Goal: Find contact information: Find contact information

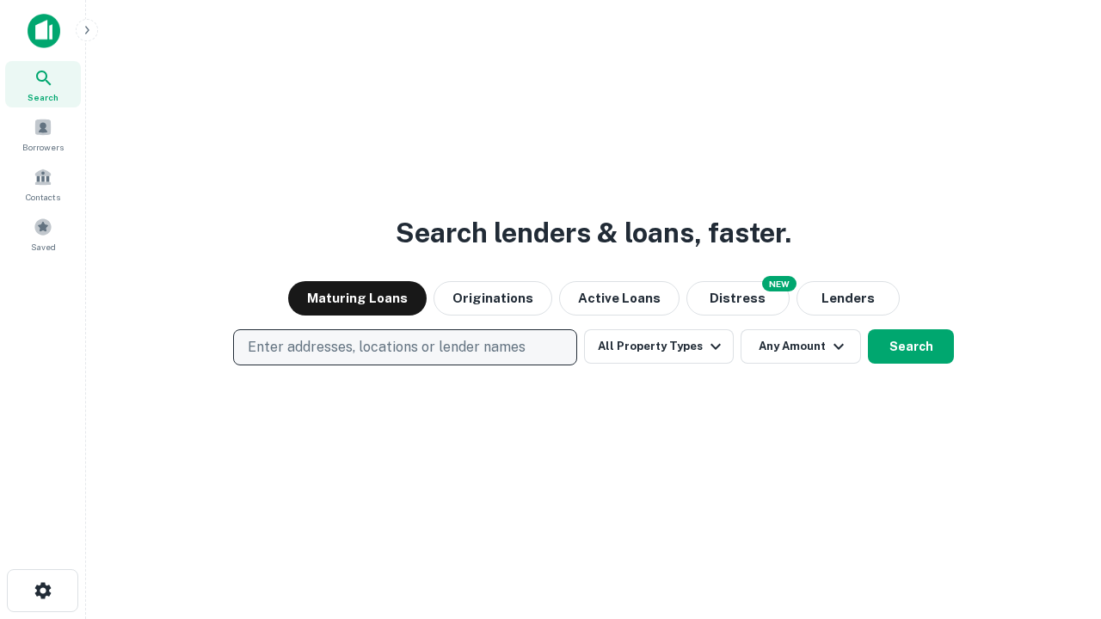
click at [404, 347] on p "Enter addresses, locations or lender names" at bounding box center [387, 347] width 278 height 21
type input "**********"
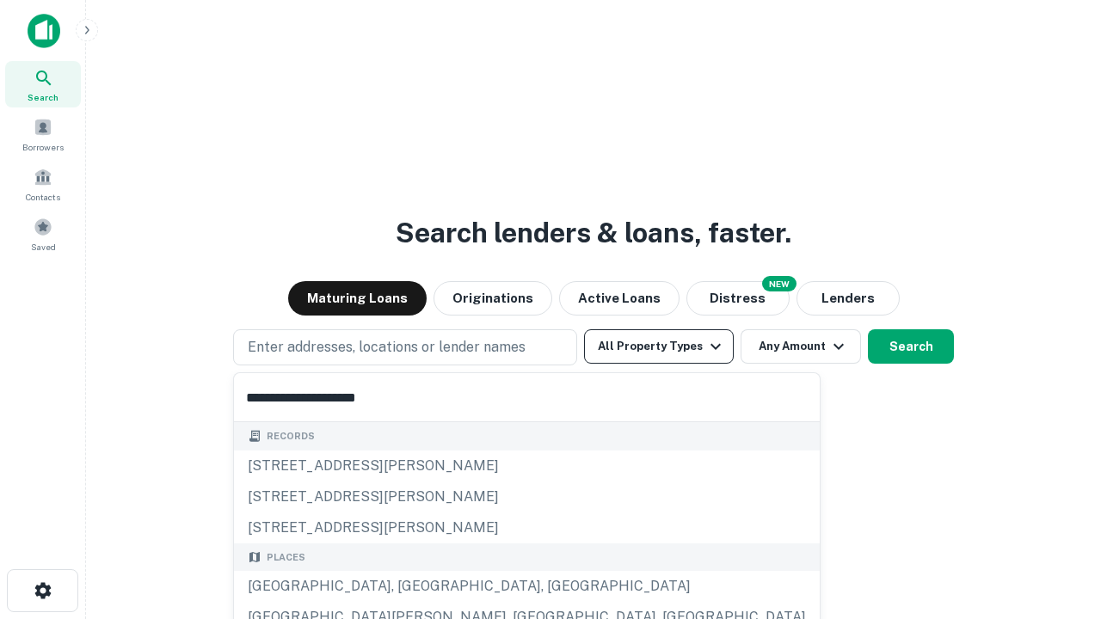
click at [411, 586] on div "Santa Monica, CA, USA" at bounding box center [527, 586] width 586 height 31
click at [659, 346] on button "All Property Types" at bounding box center [659, 346] width 150 height 34
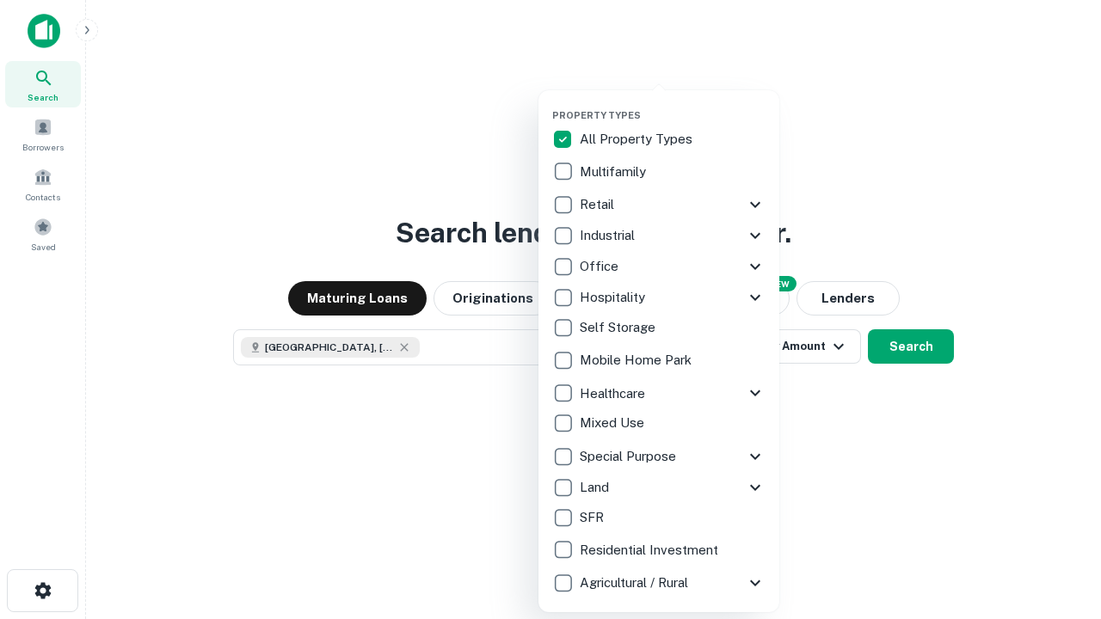
click at [672, 104] on button "button" at bounding box center [672, 104] width 241 height 1
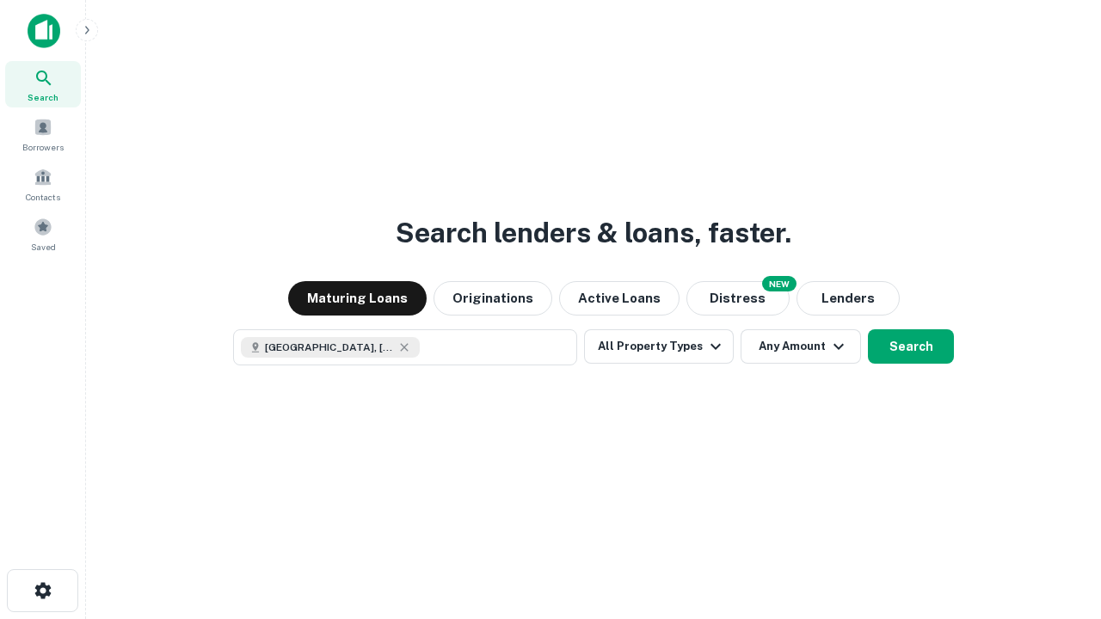
scroll to position [28, 0]
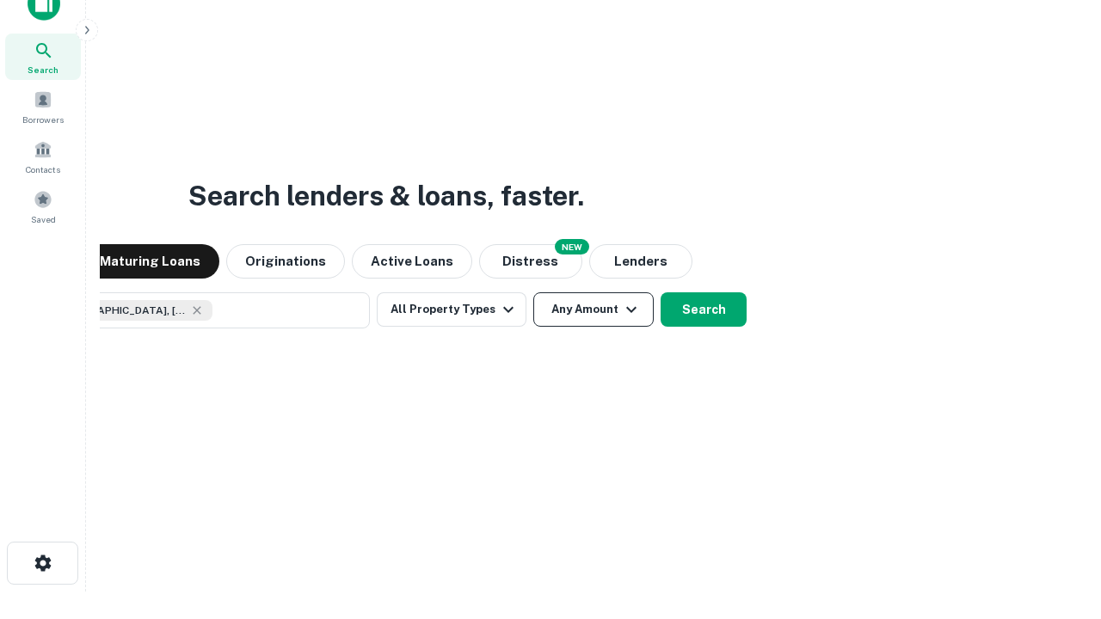
click at [533, 292] on button "Any Amount" at bounding box center [593, 309] width 120 height 34
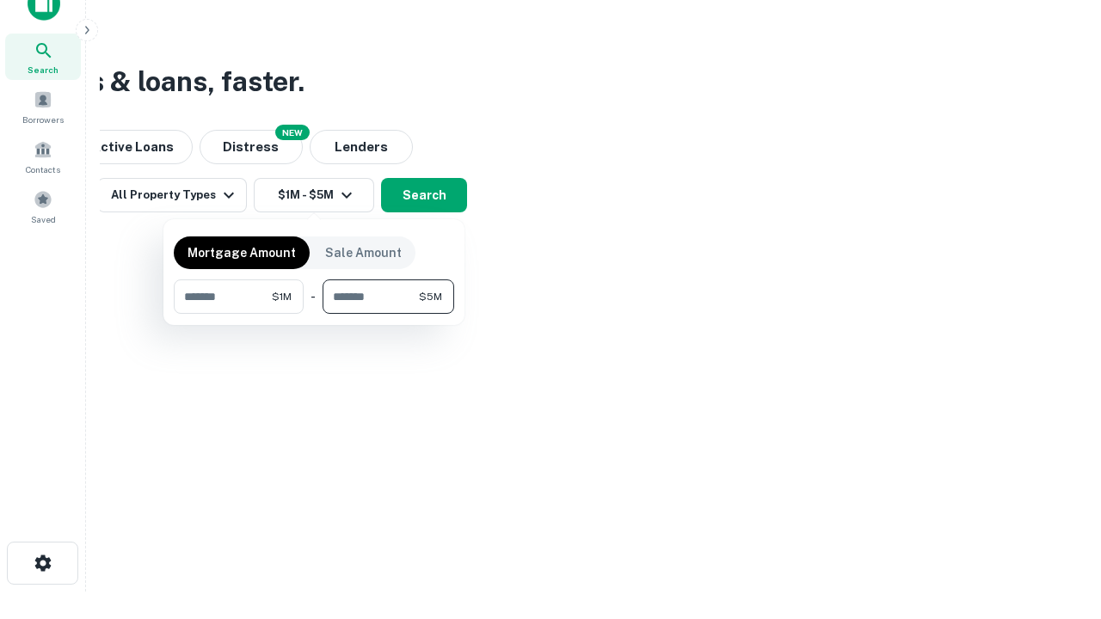
type input "*******"
click at [314, 314] on button "button" at bounding box center [314, 314] width 280 height 1
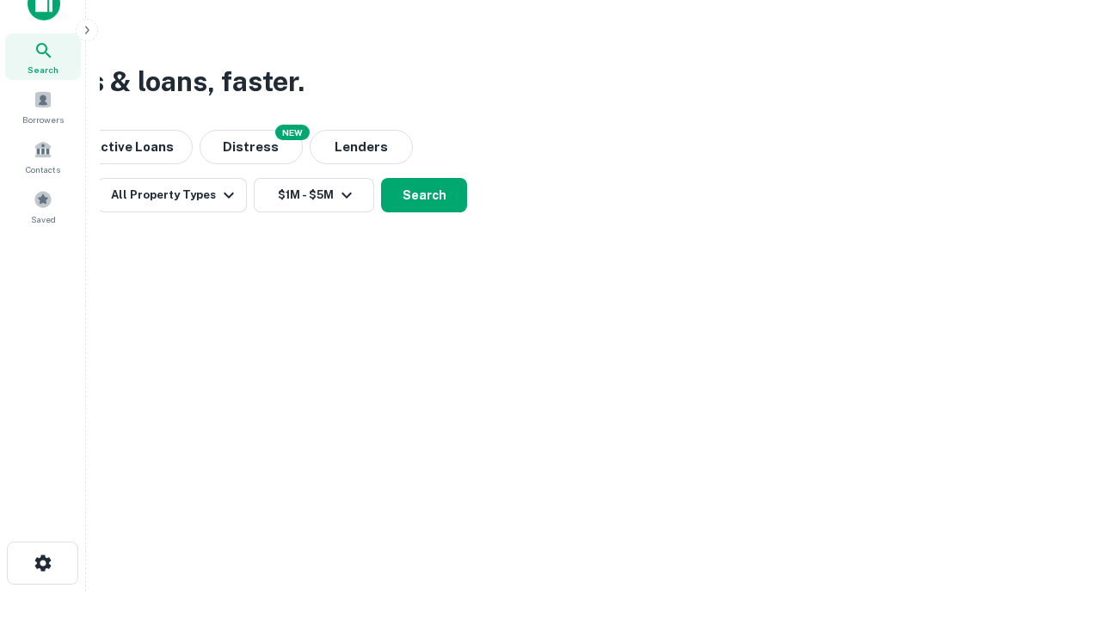
scroll to position [28, 0]
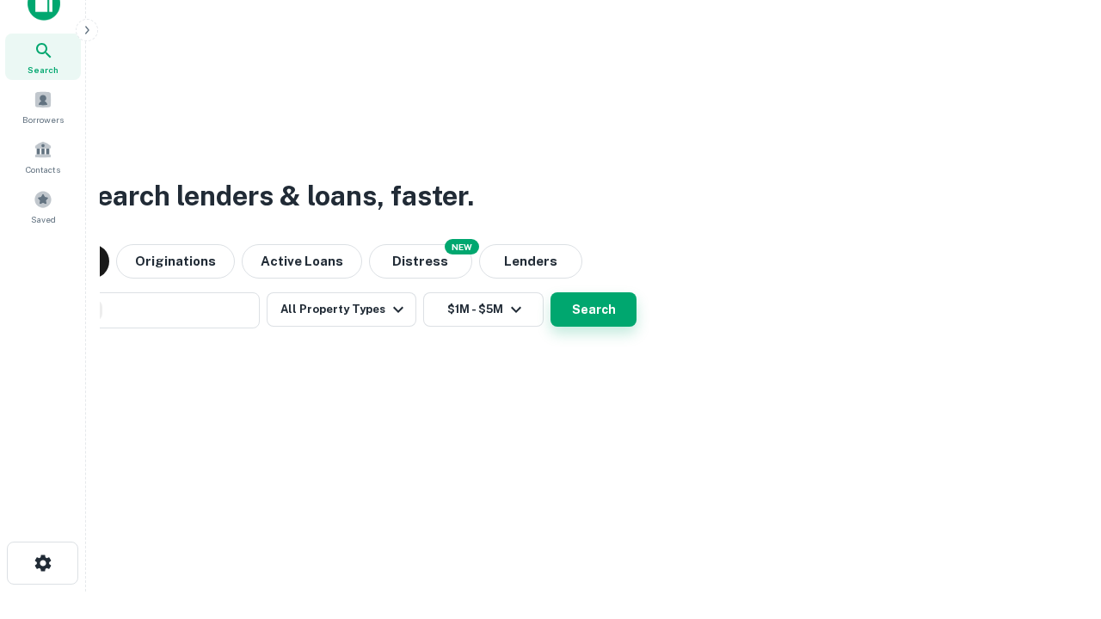
click at [550, 292] on button "Search" at bounding box center [593, 309] width 86 height 34
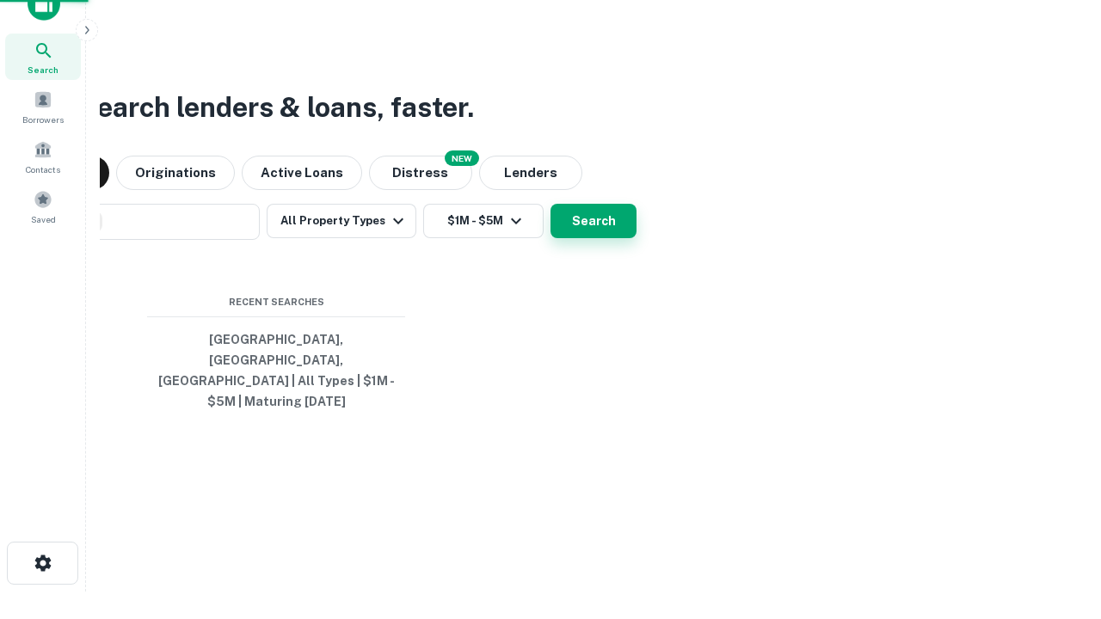
scroll to position [56, 487]
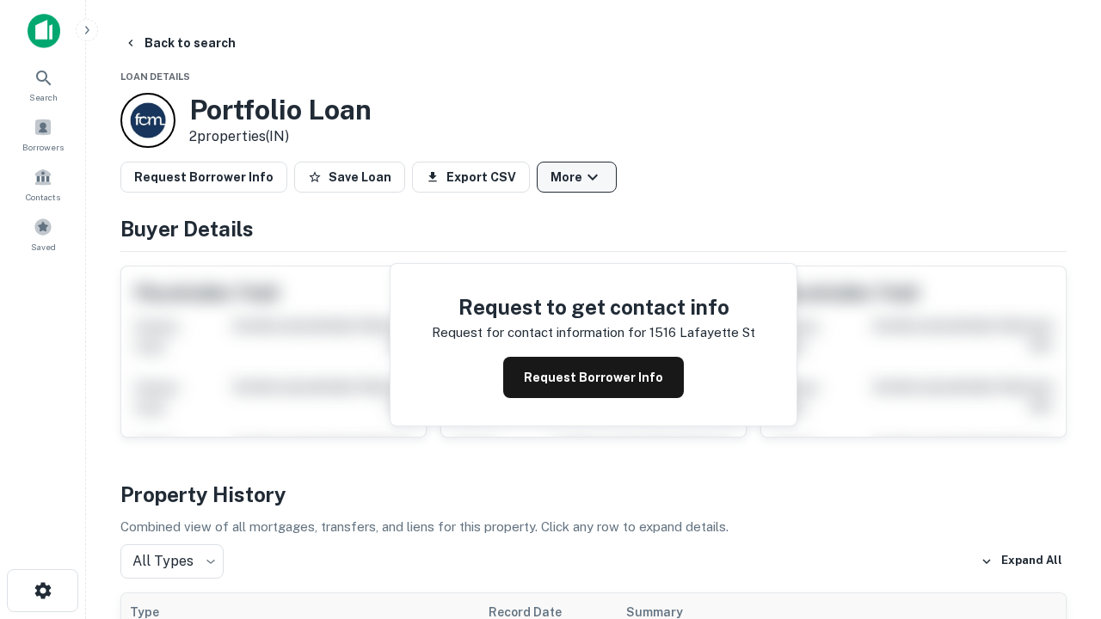
click at [576, 177] on button "More" at bounding box center [577, 177] width 80 height 31
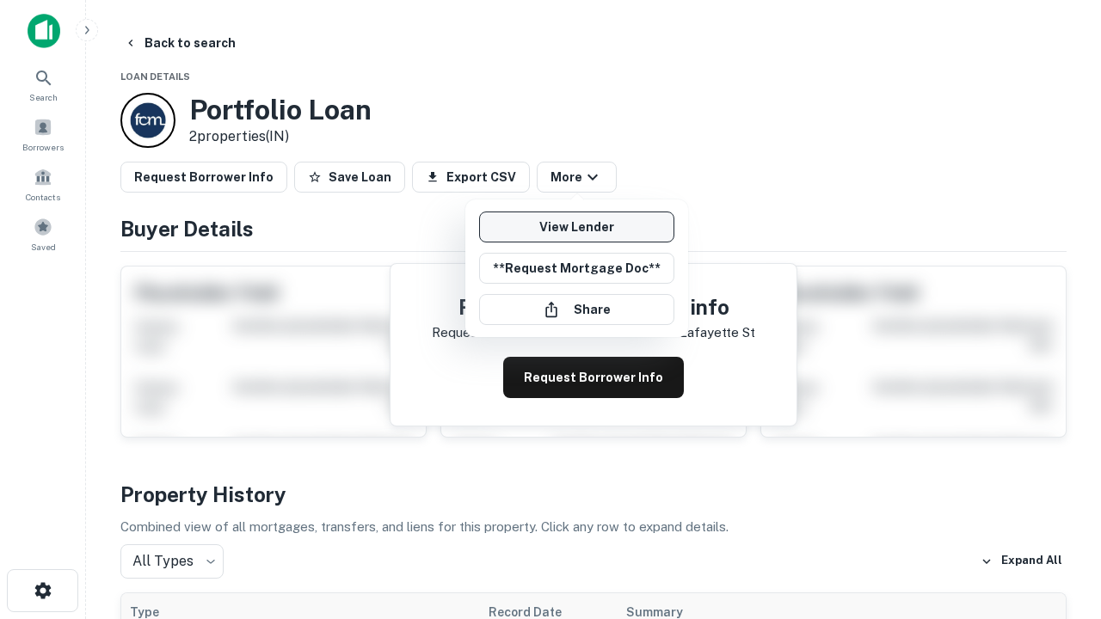
click at [576, 227] on link "View Lender" at bounding box center [576, 227] width 195 height 31
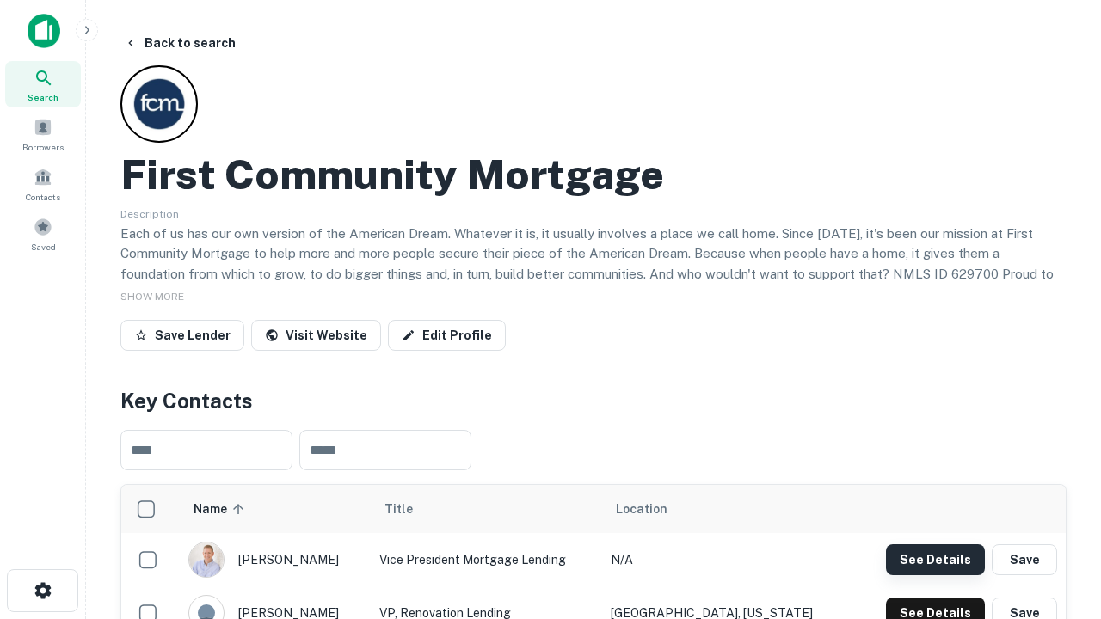
click at [935, 559] on button "See Details" at bounding box center [935, 559] width 99 height 31
